Goal: Task Accomplishment & Management: Use online tool/utility

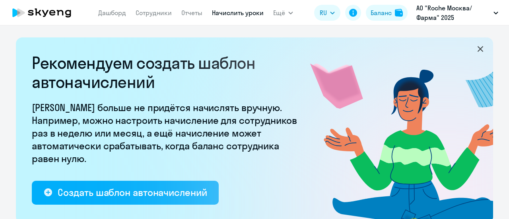
select select "10"
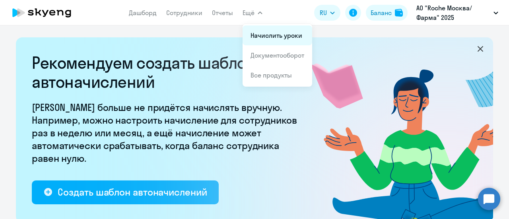
click at [268, 33] on link "Начислить уроки" at bounding box center [276, 35] width 52 height 8
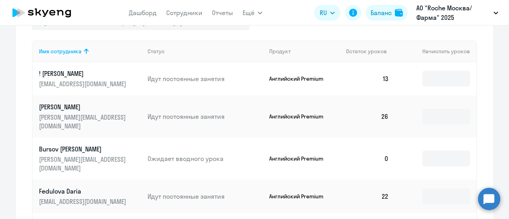
scroll to position [278, 0]
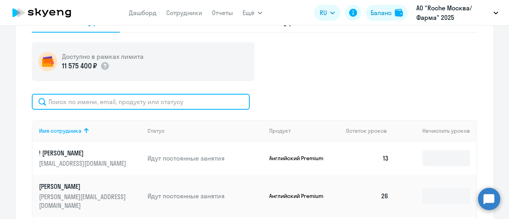
click at [121, 102] on input "text" at bounding box center [141, 102] width 218 height 16
paste input "[EMAIL_ADDRESS][DOMAIN_NAME]"
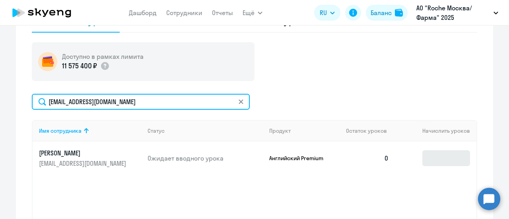
type input "[EMAIL_ADDRESS][DOMAIN_NAME]"
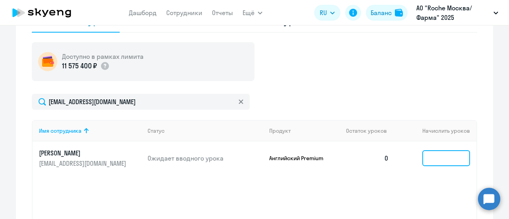
click at [455, 165] on input at bounding box center [446, 158] width 48 height 16
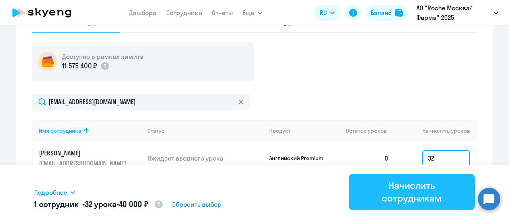
type input "32"
click at [420, 196] on div "Начислить сотрудникам" at bounding box center [412, 191] width 104 height 25
